Goal: Transaction & Acquisition: Purchase product/service

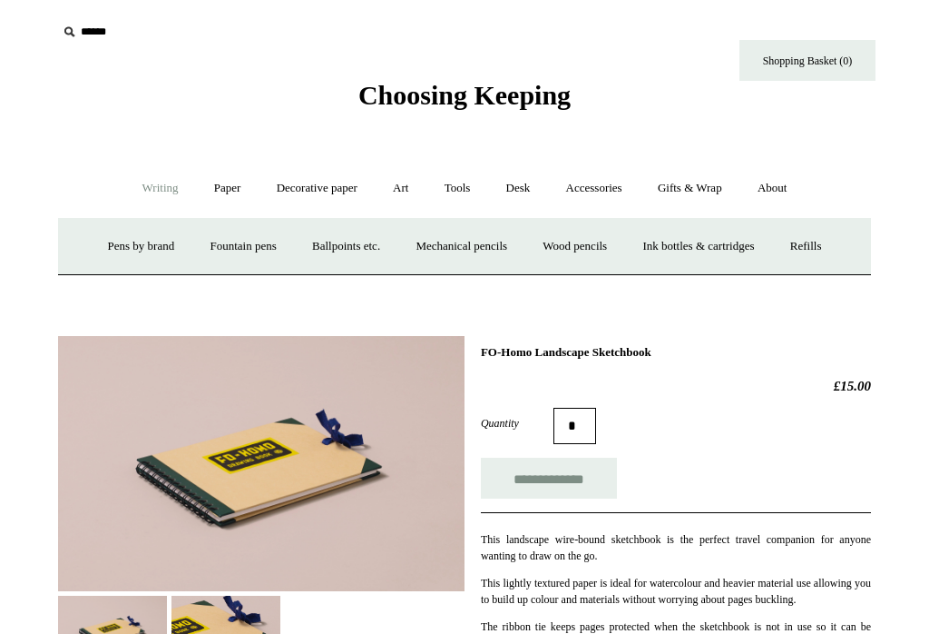
click at [152, 236] on link "Pens by brand +" at bounding box center [142, 246] width 100 height 48
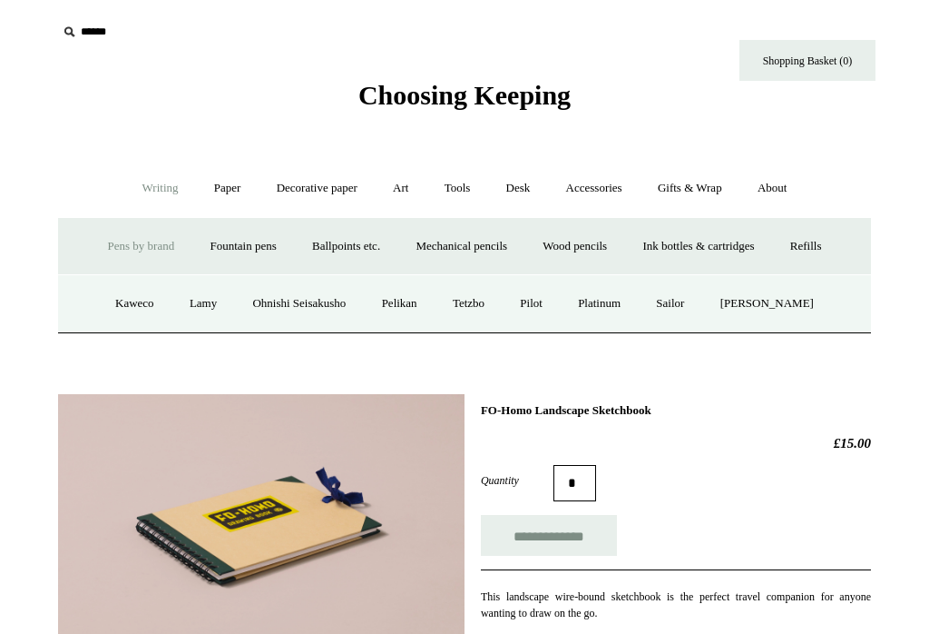
click at [419, 305] on link "Pelikan" at bounding box center [400, 304] width 68 height 48
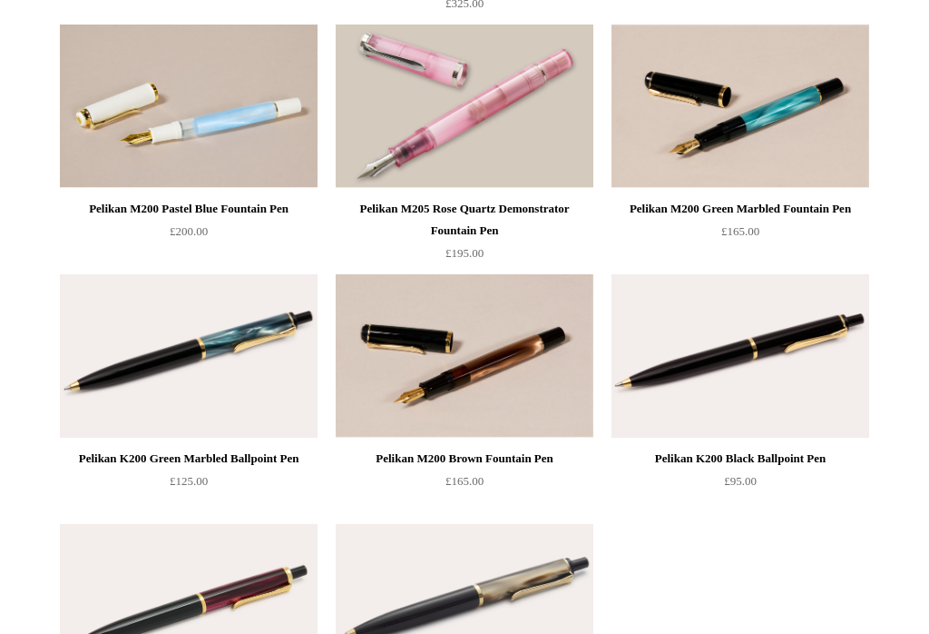
scroll to position [446, 0]
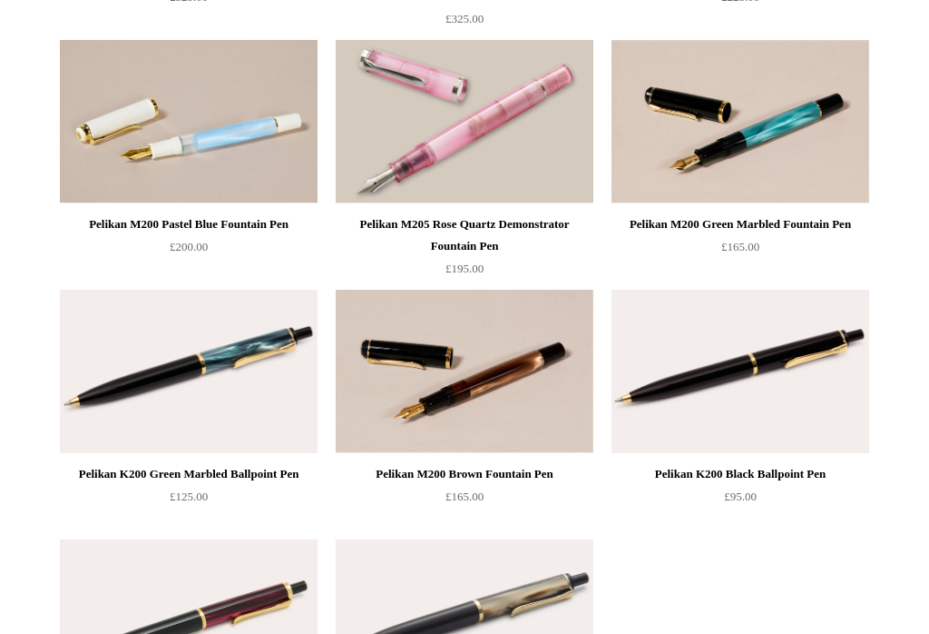
click at [544, 388] on img at bounding box center [465, 371] width 258 height 163
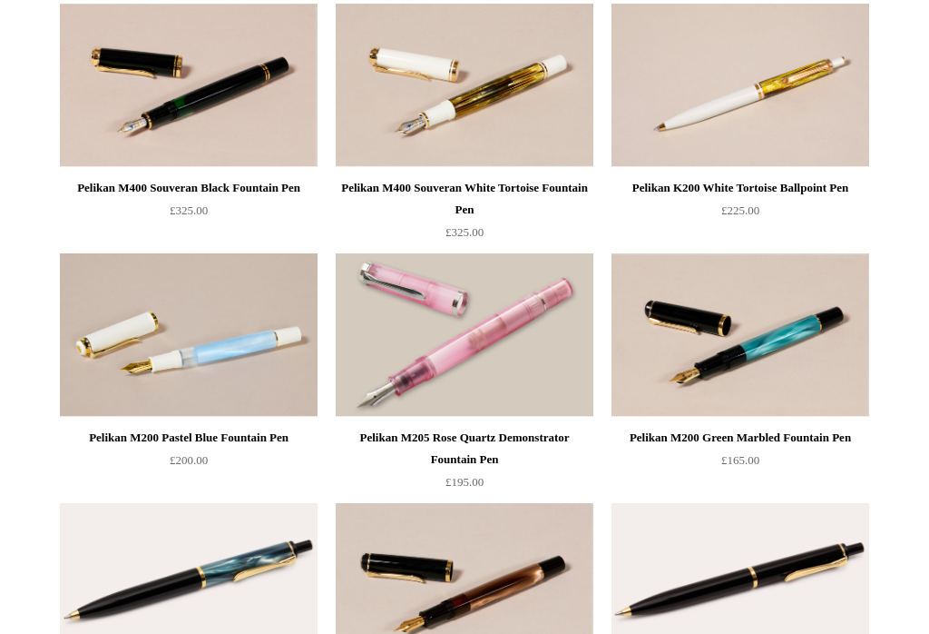
scroll to position [232, 0]
click at [842, 353] on img at bounding box center [741, 334] width 258 height 163
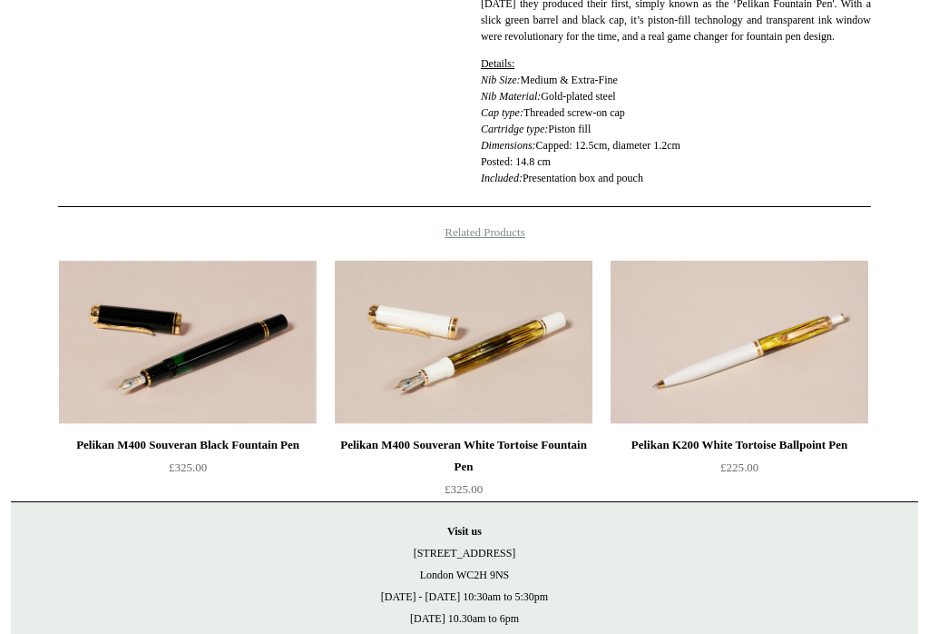
scroll to position [665, 0]
